Goal: Task Accomplishment & Management: Use online tool/utility

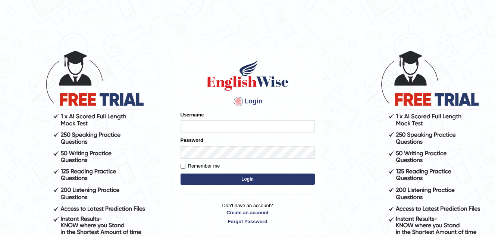
click at [225, 123] on input "Username" at bounding box center [247, 126] width 134 height 13
click at [217, 127] on input "Username" at bounding box center [247, 126] width 134 height 13
type input "Jade0806"
click at [217, 179] on button "Login" at bounding box center [247, 178] width 134 height 11
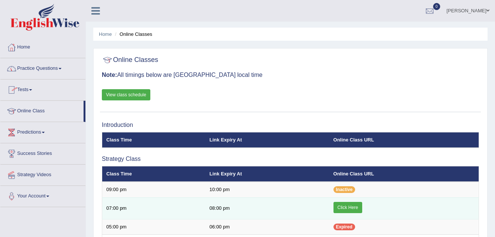
click at [350, 206] on link "Click Here" at bounding box center [347, 207] width 29 height 11
